Goal: Task Accomplishment & Management: Manage account settings

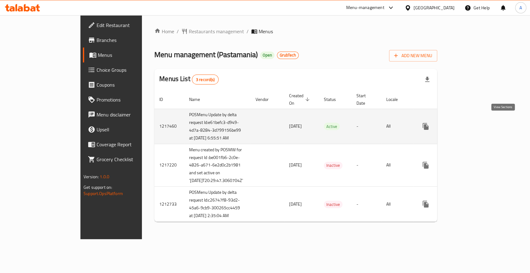
click at [478, 119] on link "enhanced table" at bounding box center [470, 126] width 15 height 15
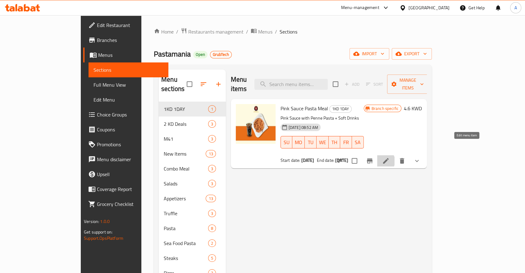
click at [389, 158] on icon at bounding box center [386, 161] width 6 height 6
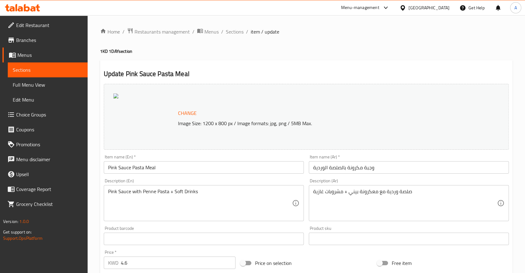
click at [19, 51] on span "Menus" at bounding box center [49, 54] width 65 height 7
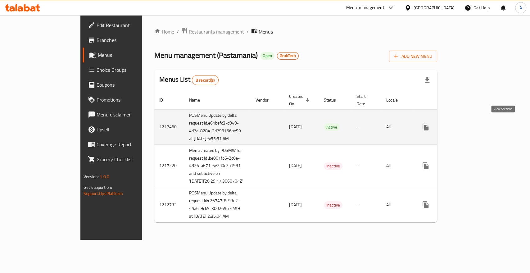
click at [473, 124] on icon "enhanced table" at bounding box center [471, 127] width 6 height 6
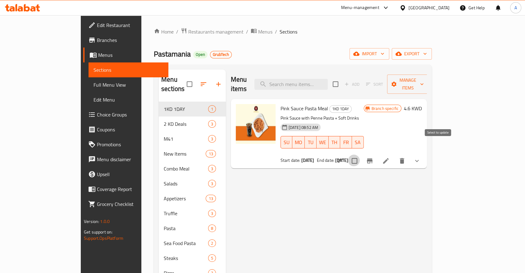
click at [361, 154] on input "checkbox" at bounding box center [354, 160] width 13 height 13
checkbox input "true"
click at [424, 76] on span "Manage items" at bounding box center [408, 84] width 32 height 16
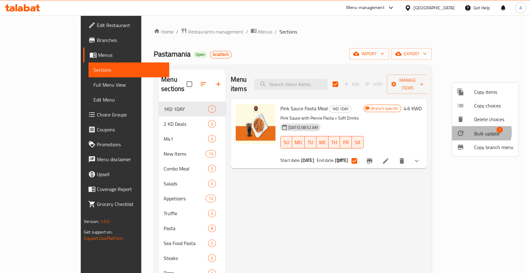
click at [479, 130] on span "Bulk update" at bounding box center [486, 133] width 25 height 7
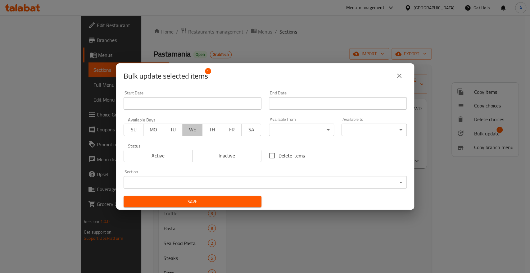
click at [190, 128] on span "WE" at bounding box center [192, 129] width 15 height 9
click at [205, 131] on span "TH" at bounding box center [212, 129] width 15 height 9
click at [212, 106] on input "Start Date" at bounding box center [193, 103] width 138 height 12
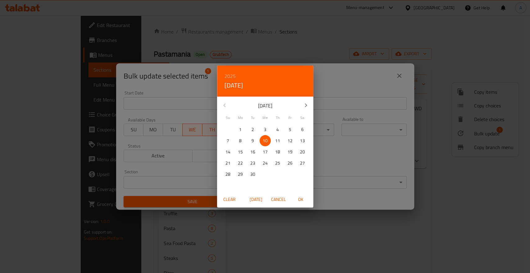
click at [258, 199] on span "Today" at bounding box center [256, 200] width 15 height 8
click at [299, 200] on span "OK" at bounding box center [301, 200] width 15 height 8
type input "10-09-2025"
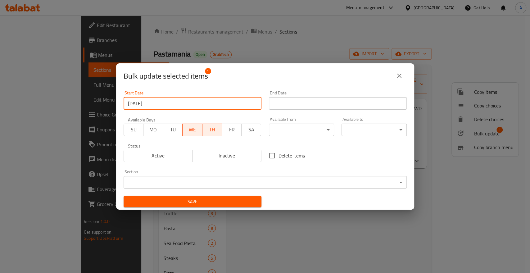
click at [306, 100] on input "Start Date" at bounding box center [338, 103] width 138 height 12
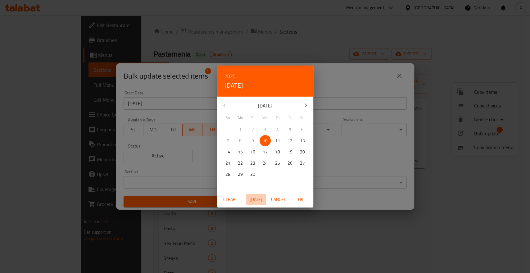
click at [256, 198] on span "Today" at bounding box center [256, 200] width 15 height 8
click at [299, 198] on span "OK" at bounding box center [301, 200] width 15 height 8
type input "10-09-2025"
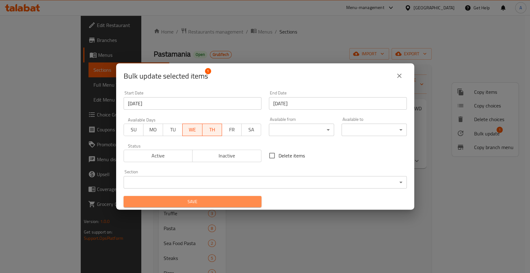
click at [248, 198] on span "Save" at bounding box center [193, 202] width 128 height 8
click at [230, 196] on button "Save" at bounding box center [193, 201] width 138 height 11
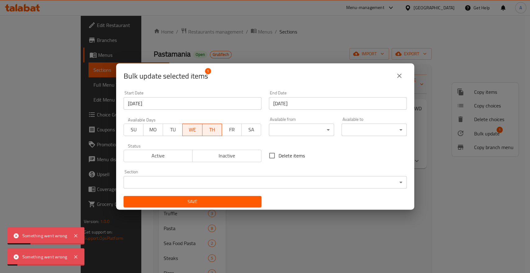
click at [401, 76] on icon "close" at bounding box center [399, 75] width 7 height 7
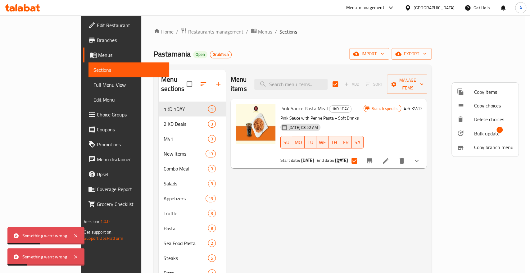
click at [355, 31] on div at bounding box center [265, 136] width 530 height 273
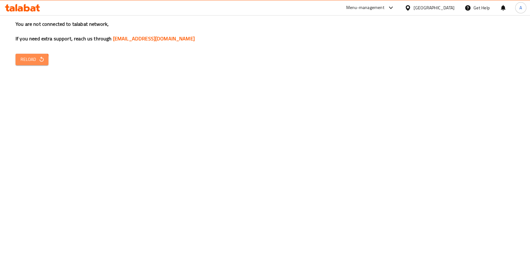
click at [27, 56] on span "Reload" at bounding box center [32, 60] width 23 height 8
click at [385, 5] on div "Menu-management" at bounding box center [365, 7] width 38 height 7
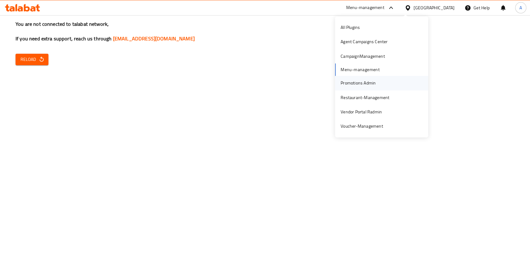
click at [352, 86] on div "Promotions Admin" at bounding box center [358, 83] width 45 height 14
